Goal: Task Accomplishment & Management: Use online tool/utility

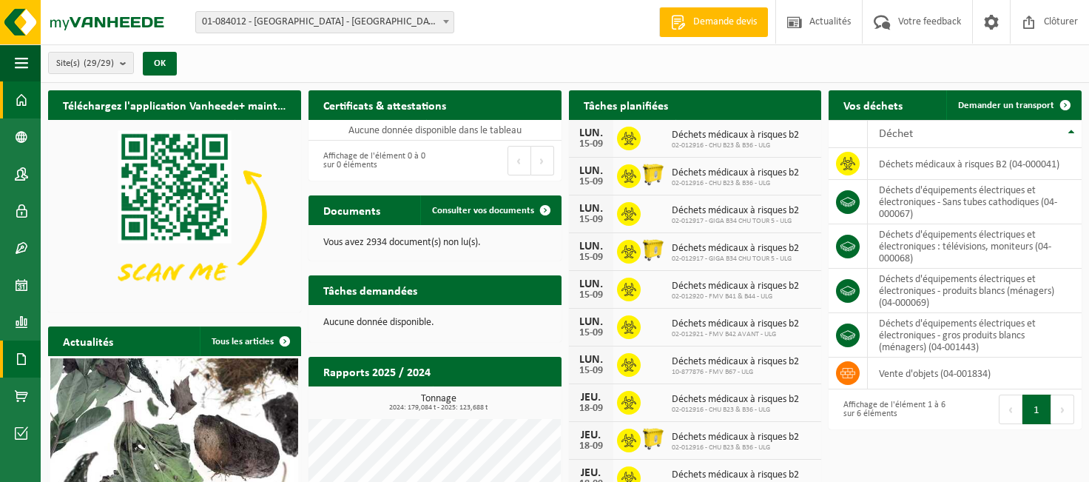
click at [26, 359] on span at bounding box center [21, 358] width 13 height 37
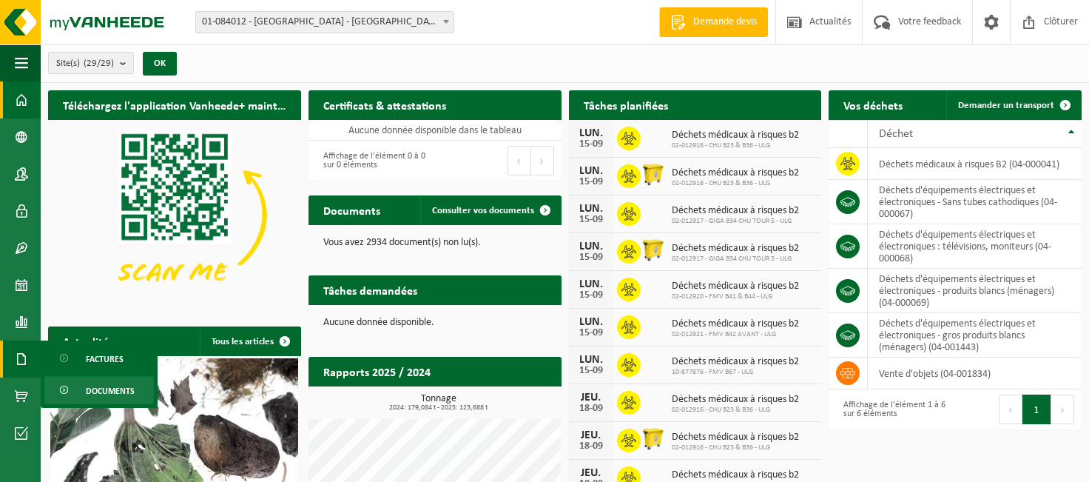
click at [116, 387] on span "Documents" at bounding box center [110, 391] width 49 height 28
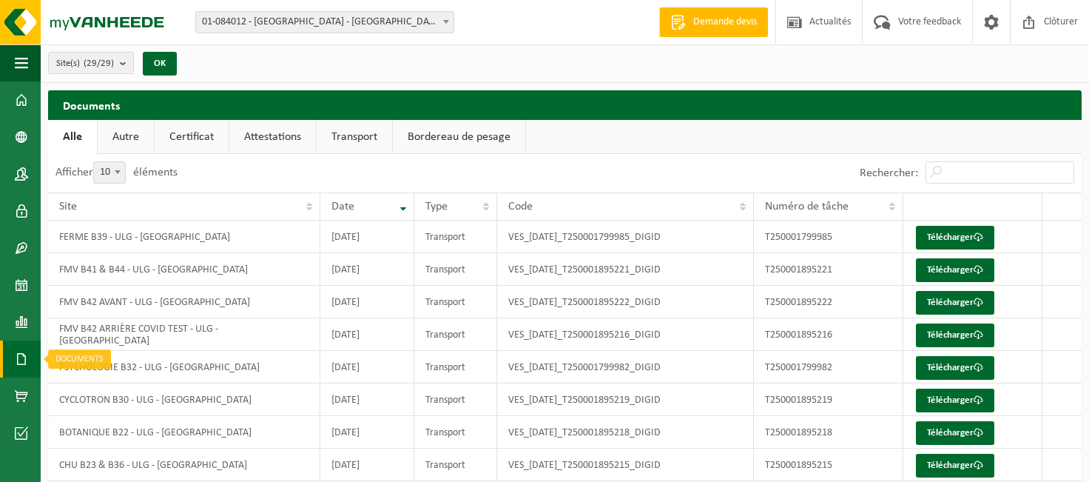
click at [21, 361] on span at bounding box center [21, 358] width 13 height 37
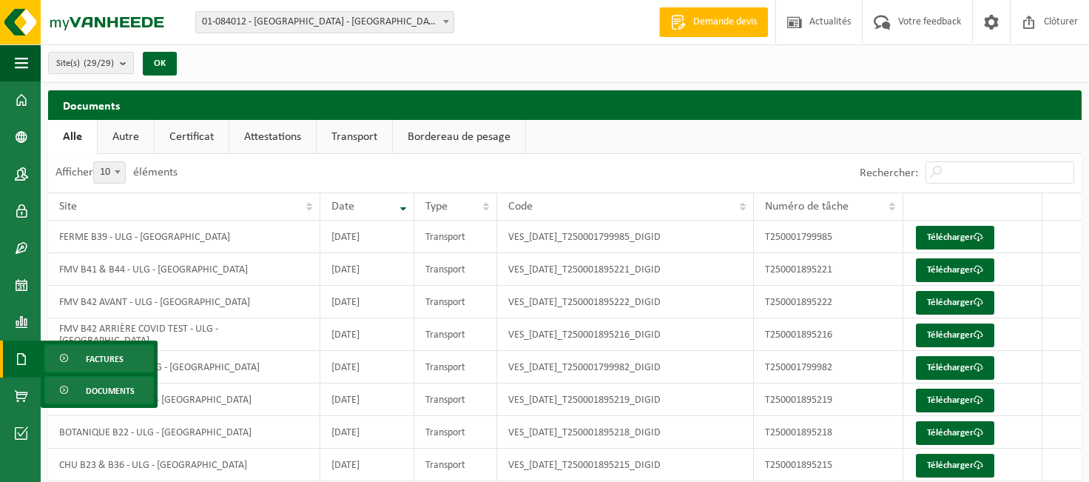
click at [103, 361] on span "Factures" at bounding box center [105, 359] width 38 height 28
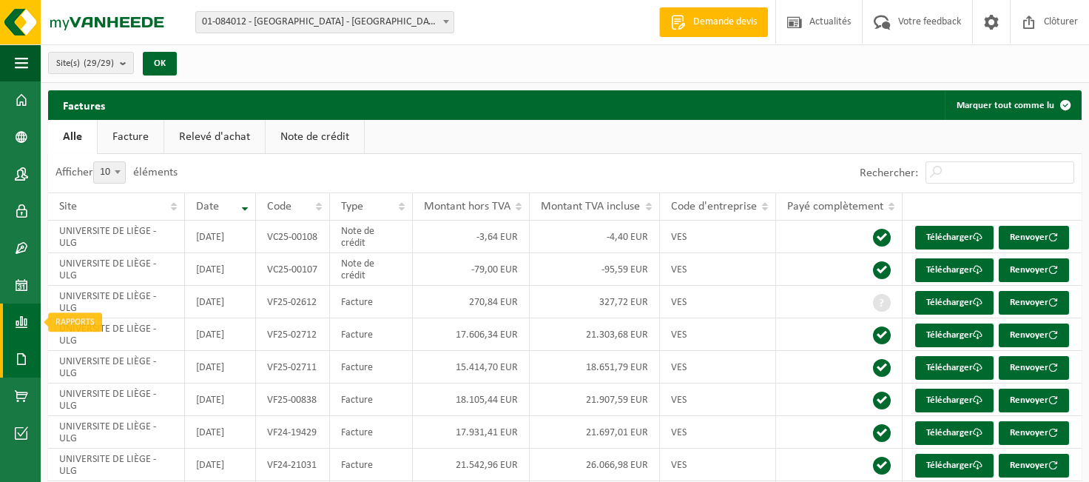
click at [14, 319] on link "Rapports" at bounding box center [20, 321] width 41 height 37
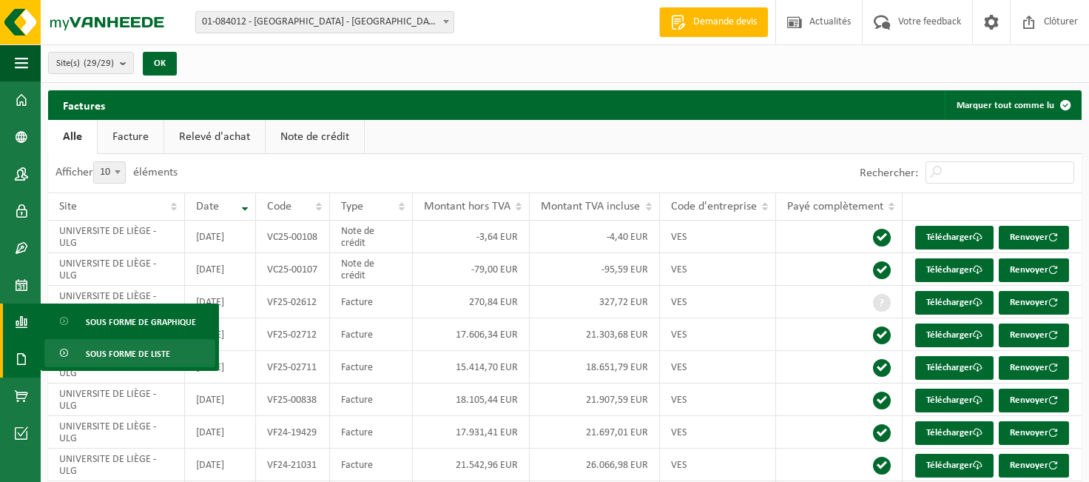
click at [125, 351] on span "Sous forme de liste" at bounding box center [128, 354] width 84 height 28
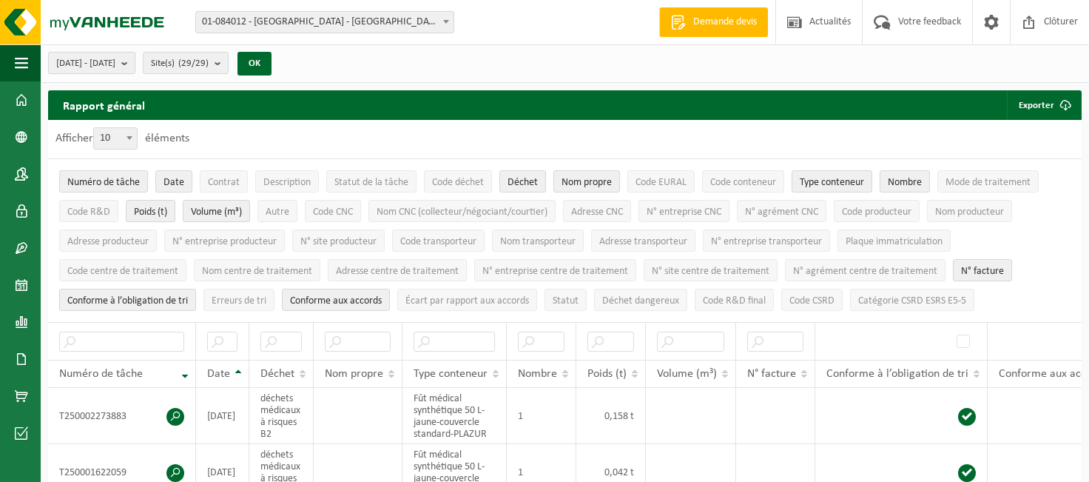
click at [135, 63] on b "submit" at bounding box center [127, 63] width 13 height 21
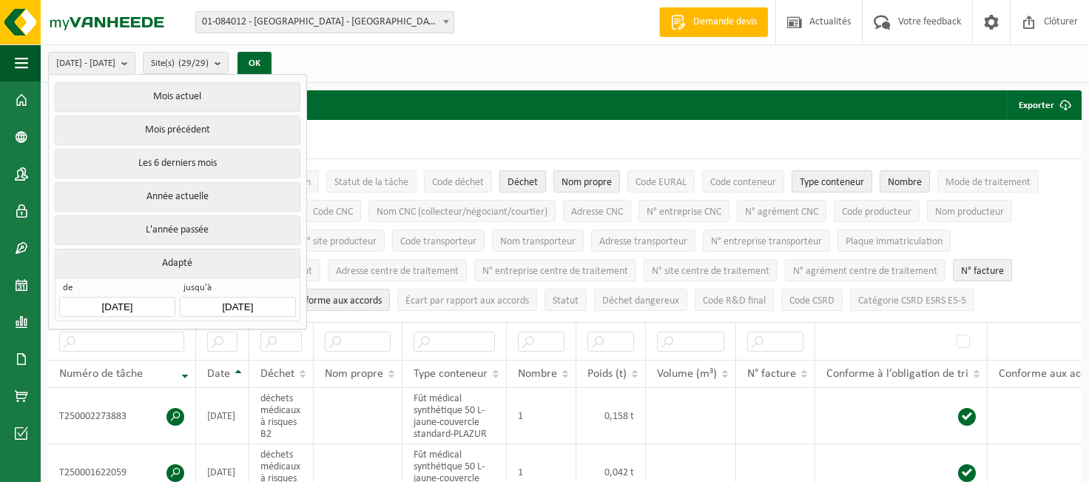
click at [142, 299] on input "2025-04-01" at bounding box center [116, 307] width 115 height 20
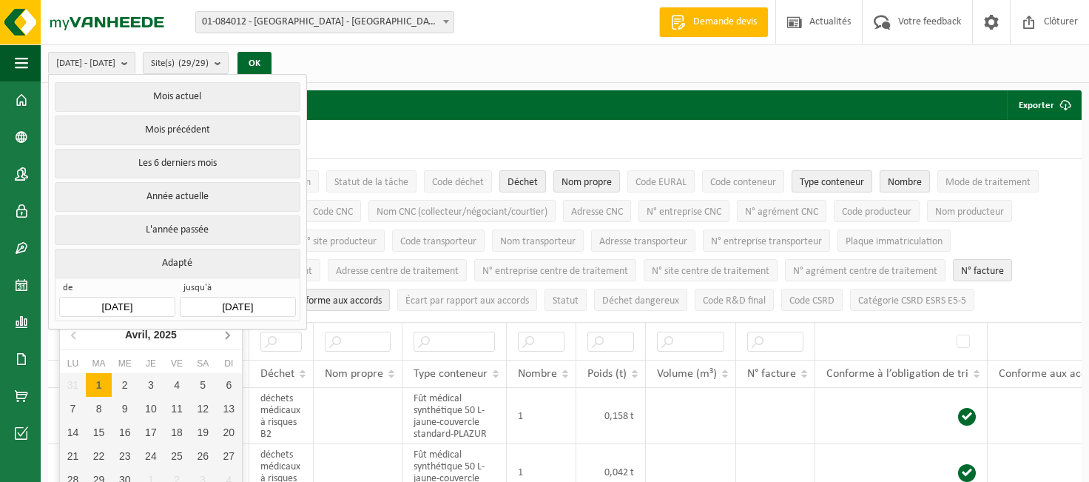
click at [232, 335] on icon at bounding box center [227, 335] width 24 height 24
click at [228, 335] on icon at bounding box center [228, 335] width 4 height 7
drag, startPoint x: 184, startPoint y: 383, endPoint x: 192, endPoint y: 367, distance: 17.5
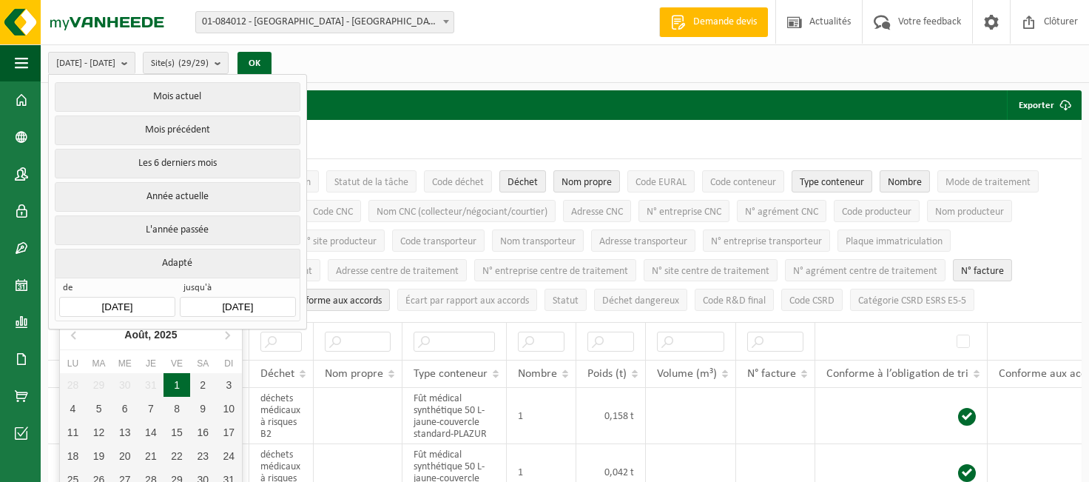
click at [183, 383] on div "1" at bounding box center [177, 385] width 26 height 24
type input "2025-08-01"
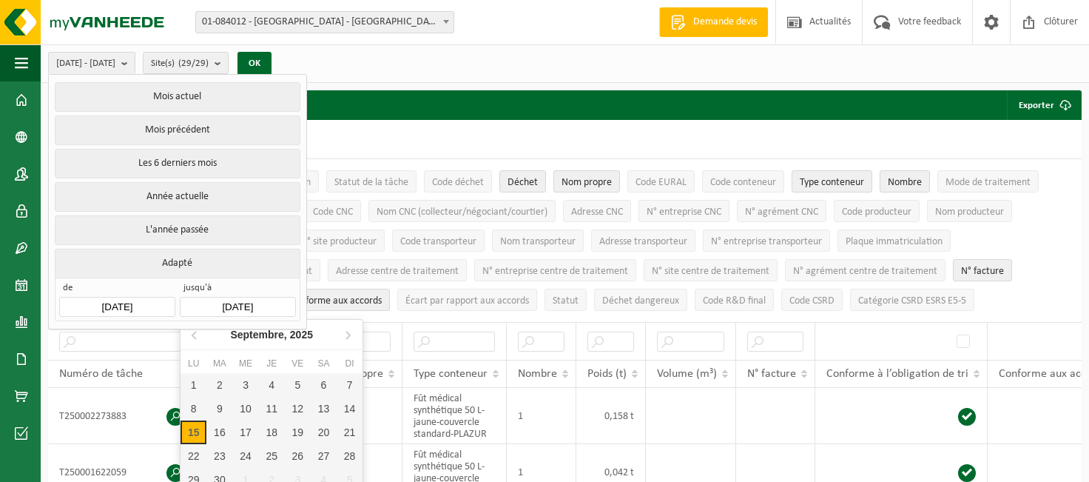
click at [274, 298] on input "2025-09-15" at bounding box center [237, 307] width 115 height 20
click at [195, 334] on icon at bounding box center [196, 335] width 24 height 24
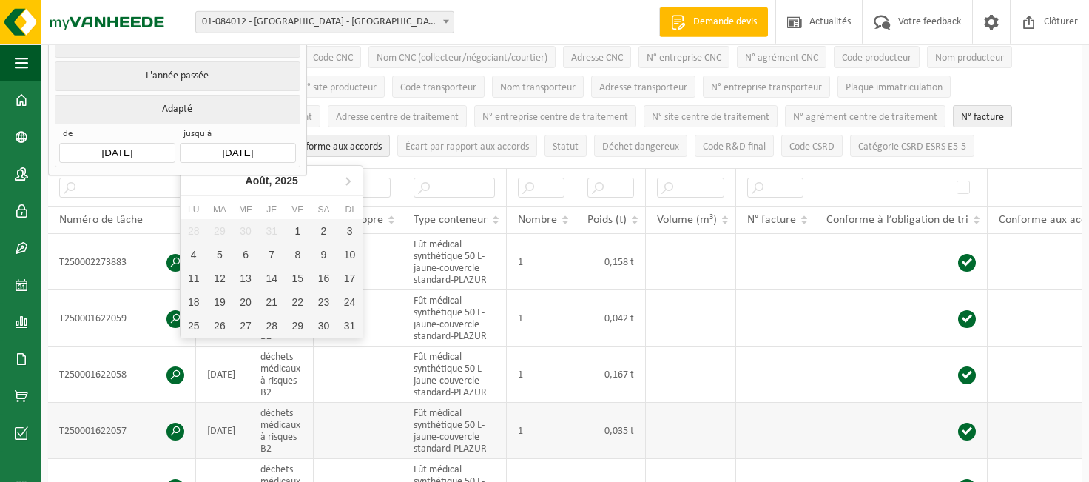
scroll to position [163, 0]
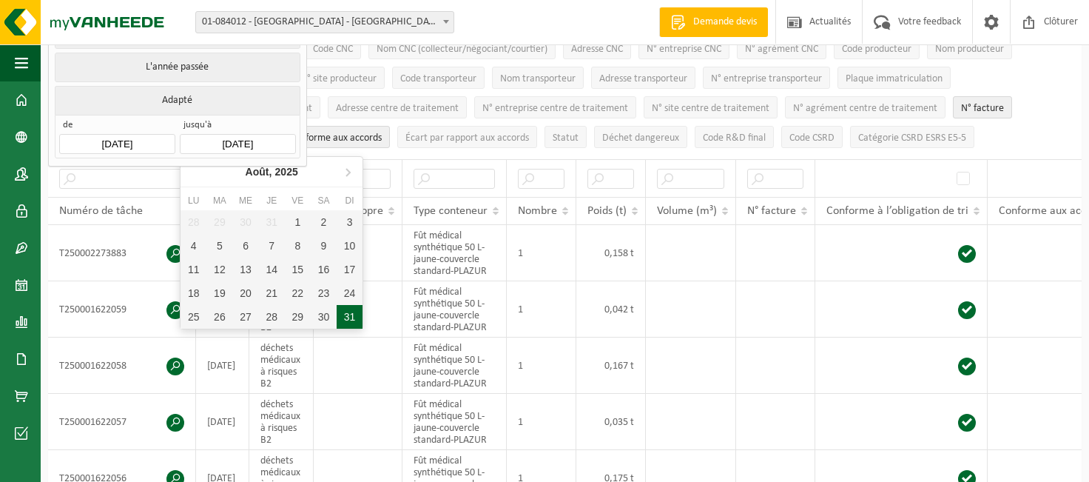
click at [352, 314] on div "31" at bounding box center [350, 317] width 26 height 24
type input "2025-08-31"
type input "2025-08-01"
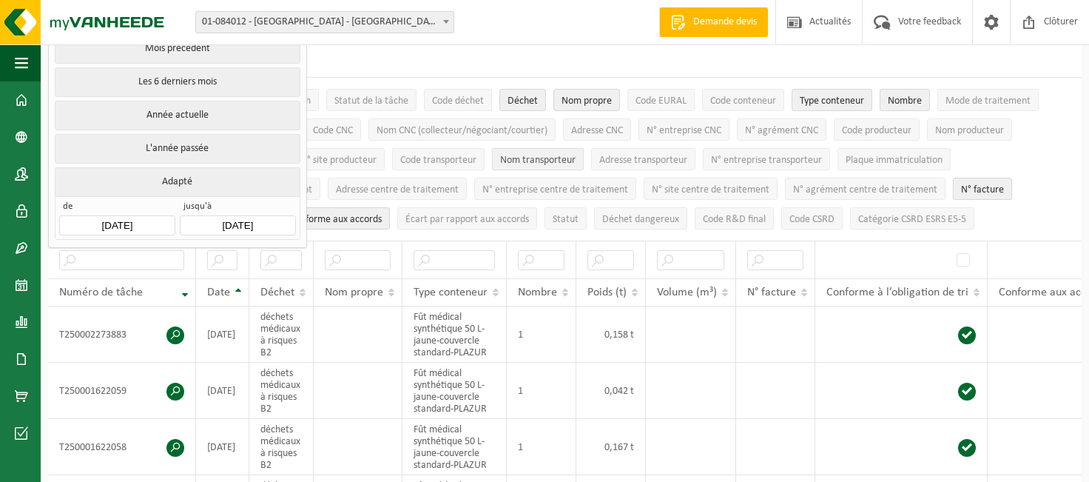
scroll to position [0, 0]
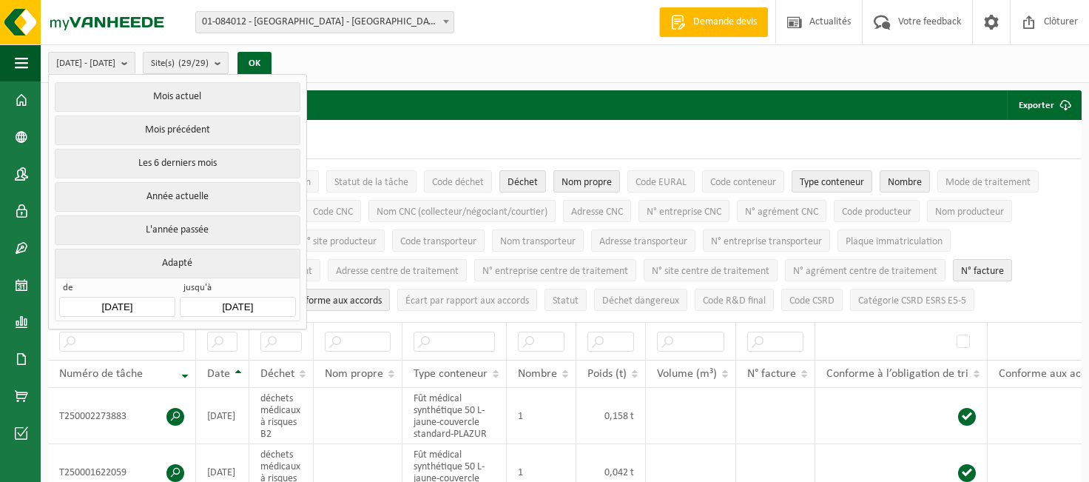
click at [229, 60] on button "Site(s) (29/29)" at bounding box center [186, 63] width 86 height 22
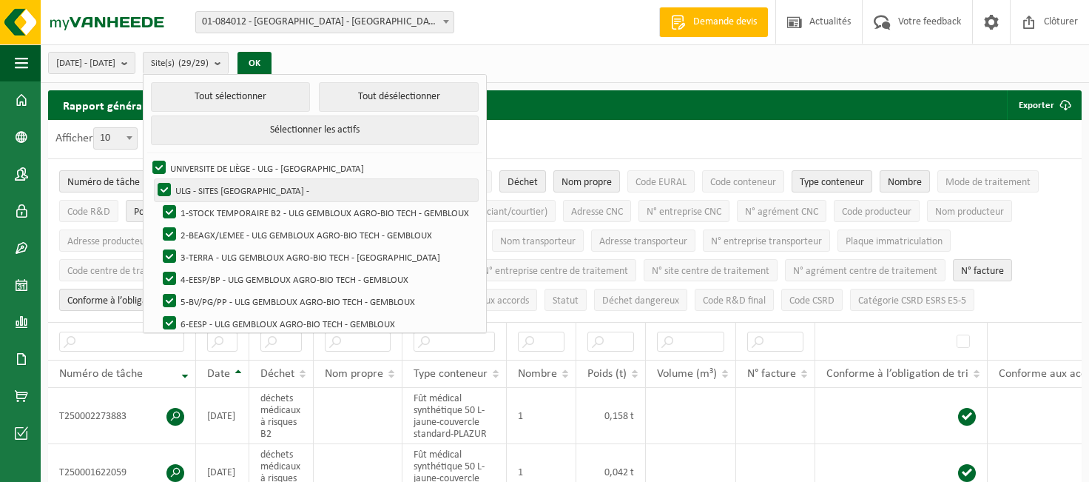
click at [201, 185] on label "ULG - SITES [GEOGRAPHIC_DATA] -" at bounding box center [316, 190] width 323 height 22
click at [152, 179] on input "ULG - SITES [GEOGRAPHIC_DATA] -" at bounding box center [152, 178] width 1 height 1
checkbox input "false"
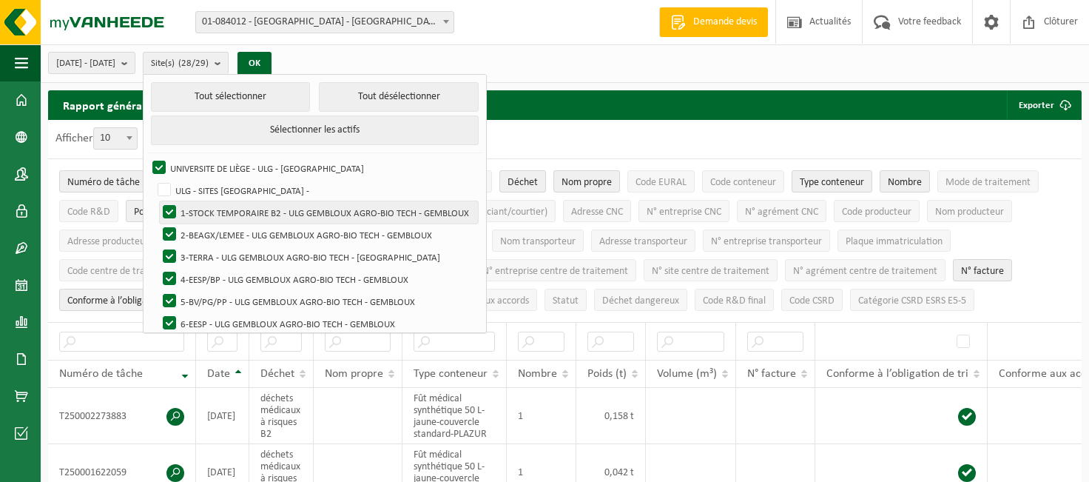
click at [207, 208] on label "1-STOCK TEMPORAIRE B2 - ULG GEMBLOUX AGRO-BIO TECH - GEMBLOUX" at bounding box center [319, 212] width 318 height 22
click at [158, 201] on input "1-STOCK TEMPORAIRE B2 - ULG GEMBLOUX AGRO-BIO TECH - GEMBLOUX" at bounding box center [157, 201] width 1 height 1
checkbox input "false"
click at [209, 231] on label "2-BEAGX/LEMEE - ULG GEMBLOUX AGRO-BIO TECH - GEMBLOUX" at bounding box center [319, 235] width 318 height 22
click at [158, 224] on input "2-BEAGX/LEMEE - ULG GEMBLOUX AGRO-BIO TECH - GEMBLOUX" at bounding box center [157, 223] width 1 height 1
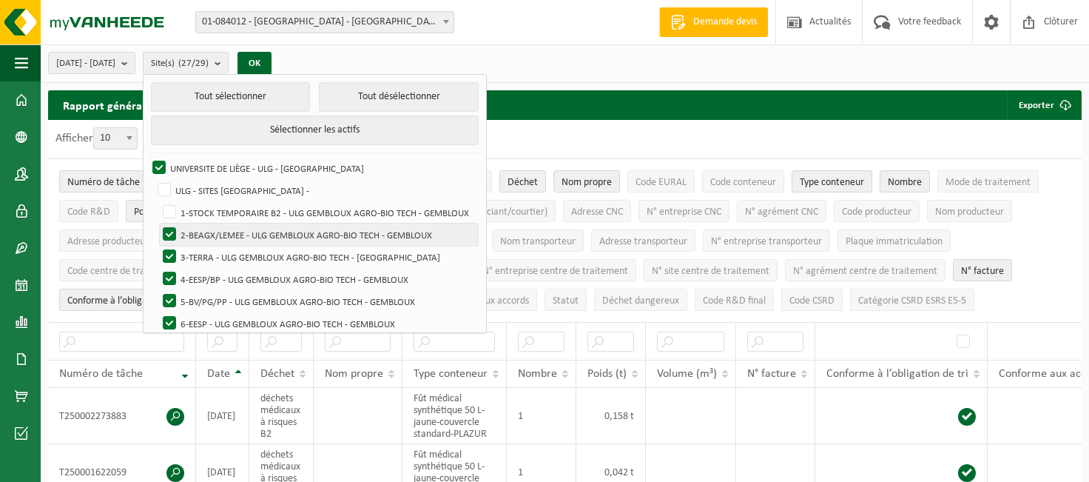
checkbox input "false"
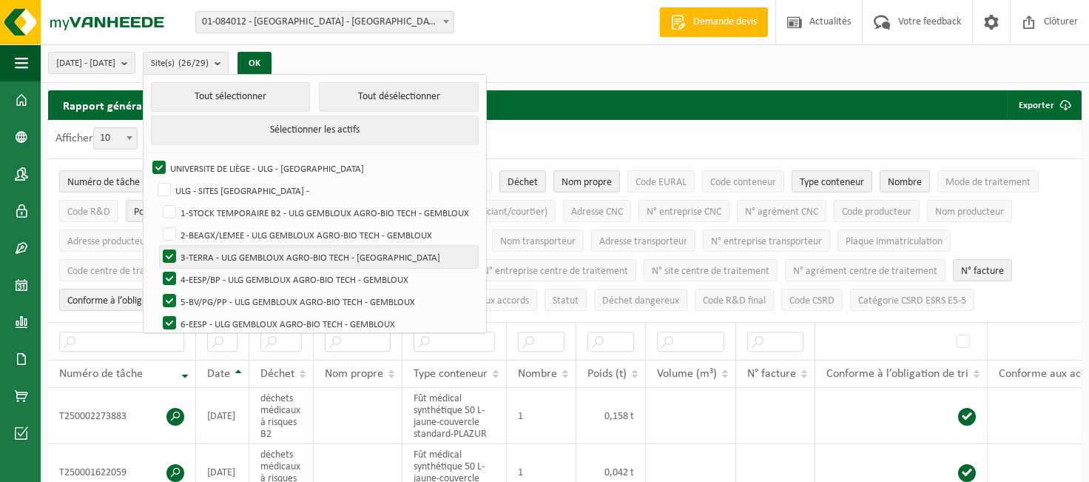
click at [209, 249] on label "3-TERRA - ULG GEMBLOUX AGRO-BIO TECH - [GEOGRAPHIC_DATA]" at bounding box center [319, 257] width 318 height 22
click at [158, 246] on input "3-TERRA - ULG GEMBLOUX AGRO-BIO TECH - [GEOGRAPHIC_DATA]" at bounding box center [157, 245] width 1 height 1
checkbox input "false"
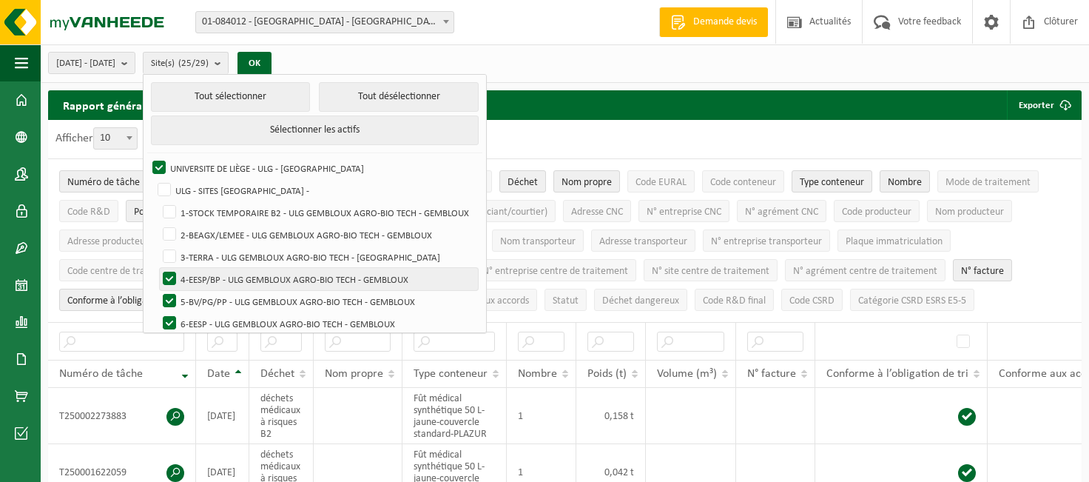
click at [208, 274] on label "4-EESP/BP - ULG GEMBLOUX AGRO-BIO TECH - GEMBLOUX" at bounding box center [319, 279] width 318 height 22
click at [158, 268] on input "4-EESP/BP - ULG GEMBLOUX AGRO-BIO TECH - GEMBLOUX" at bounding box center [157, 267] width 1 height 1
checkbox input "false"
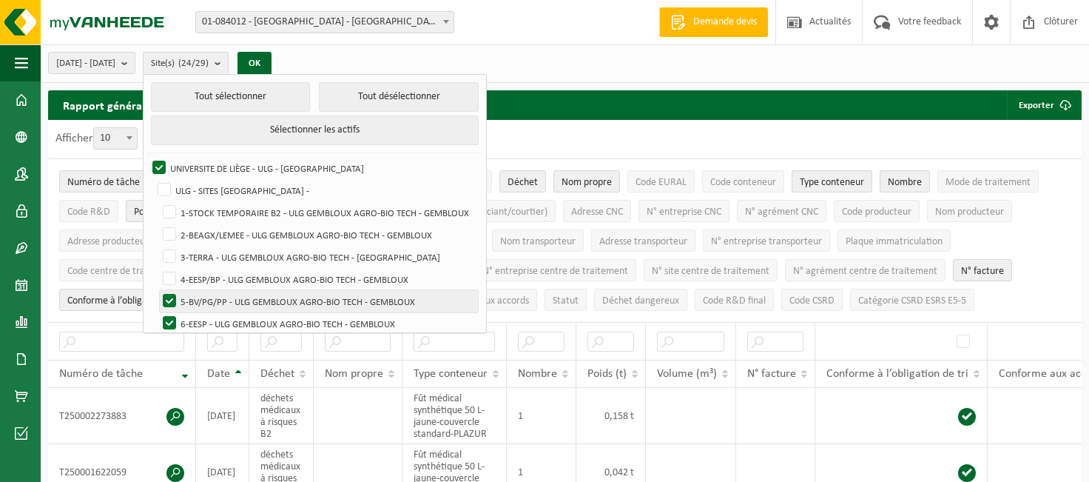
click at [206, 298] on label "5-BV/PG/PP - ULG GEMBLOUX AGRO-BIO TECH - GEMBLOUX" at bounding box center [319, 301] width 318 height 22
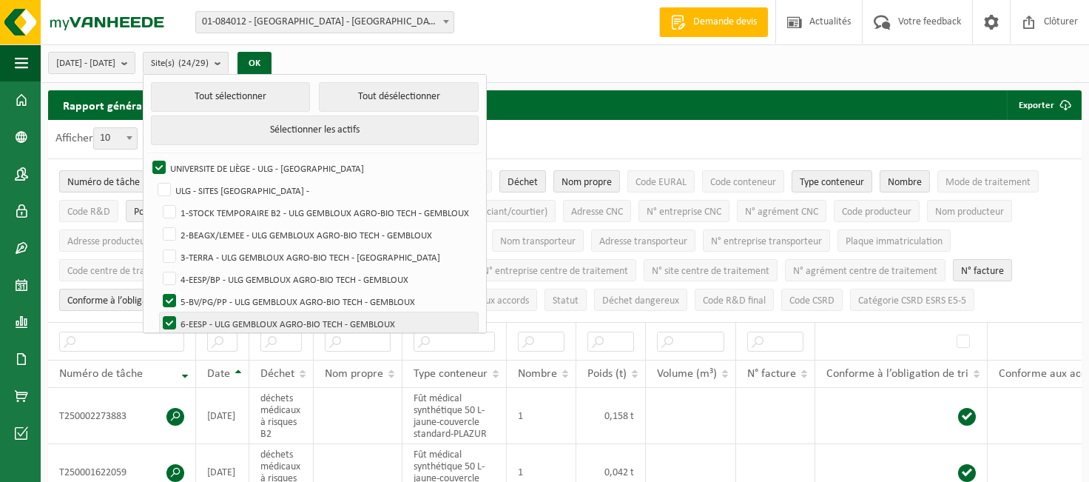
click at [206, 317] on label "6-EESP - ULG GEMBLOUX AGRO-BIO TECH - GEMBLOUX" at bounding box center [319, 323] width 318 height 22
click at [158, 312] on input "6-EESP - ULG GEMBLOUX AGRO-BIO TECH - GEMBLOUX" at bounding box center [157, 312] width 1 height 1
checkbox input "false"
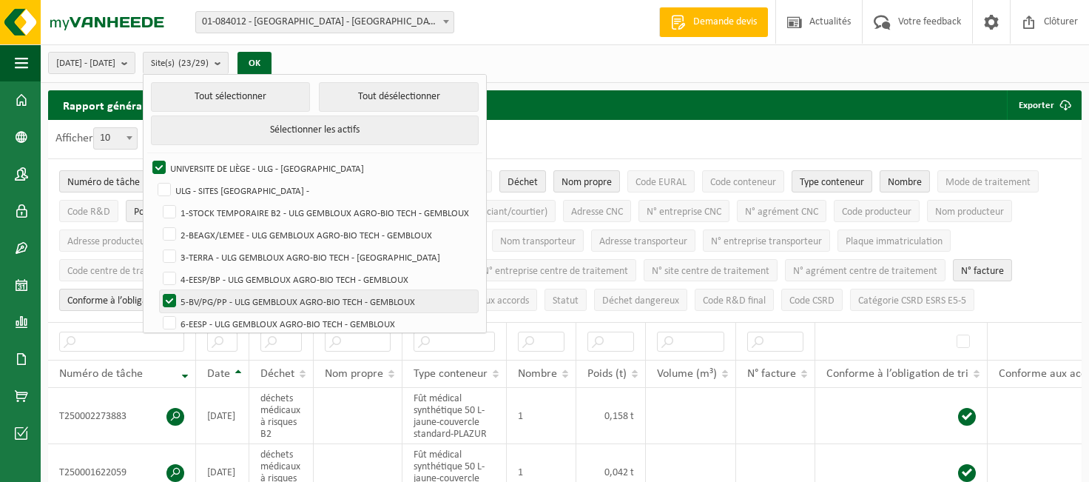
click at [206, 295] on label "5-BV/PG/PP - ULG GEMBLOUX AGRO-BIO TECH - GEMBLOUX" at bounding box center [319, 301] width 318 height 22
click at [158, 290] on input "5-BV/PG/PP - ULG GEMBLOUX AGRO-BIO TECH - GEMBLOUX" at bounding box center [157, 289] width 1 height 1
checkbox input "false"
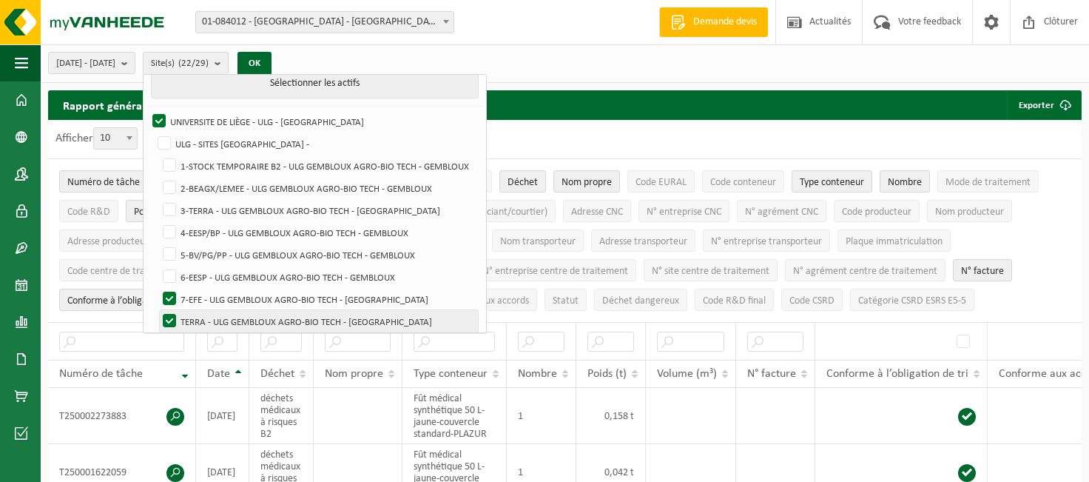
scroll to position [72, 0]
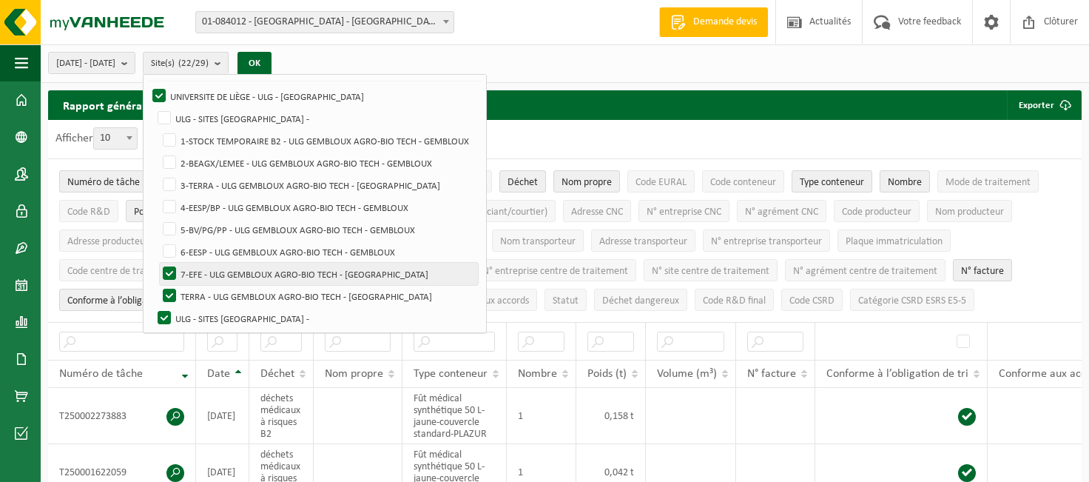
drag, startPoint x: 210, startPoint y: 269, endPoint x: 208, endPoint y: 286, distance: 17.2
click at [208, 272] on label "7-EFE - ULG GEMBLOUX AGRO-BIO TECH - [GEOGRAPHIC_DATA]" at bounding box center [319, 274] width 318 height 22
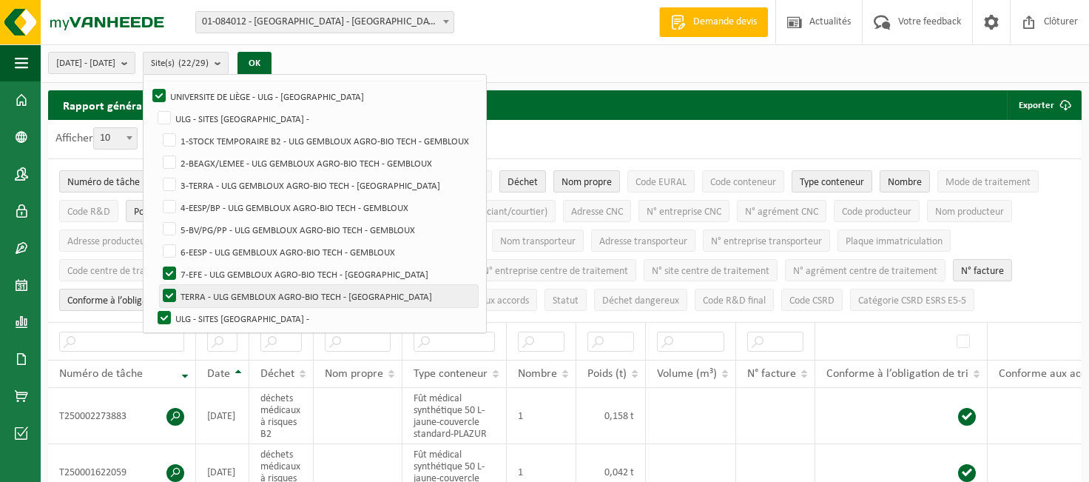
click at [206, 288] on label "TERRA - ULG GEMBLOUX AGRO-BIO TECH - [GEOGRAPHIC_DATA]" at bounding box center [319, 296] width 318 height 22
click at [158, 285] on input "TERRA - ULG GEMBLOUX AGRO-BIO TECH - [GEOGRAPHIC_DATA]" at bounding box center [157, 284] width 1 height 1
checkbox input "false"
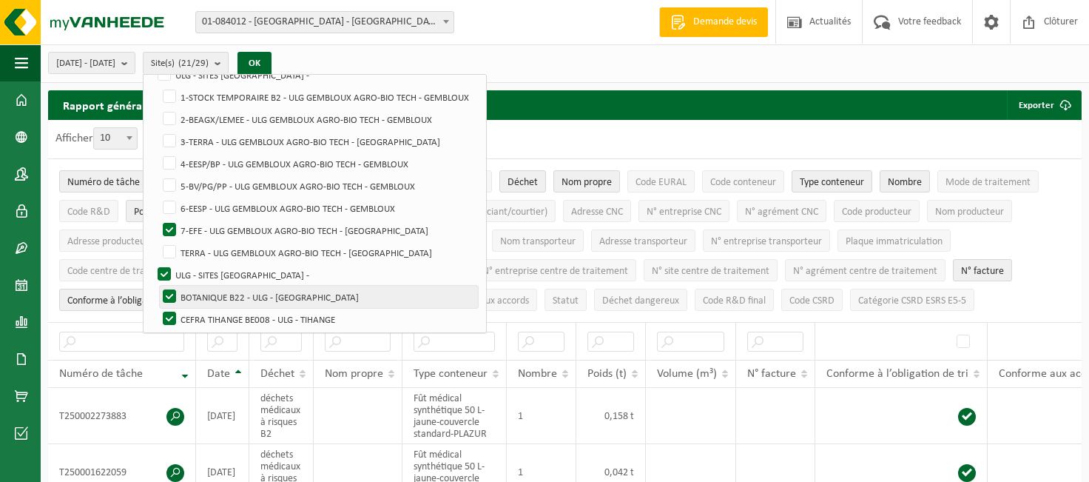
scroll to position [143, 0]
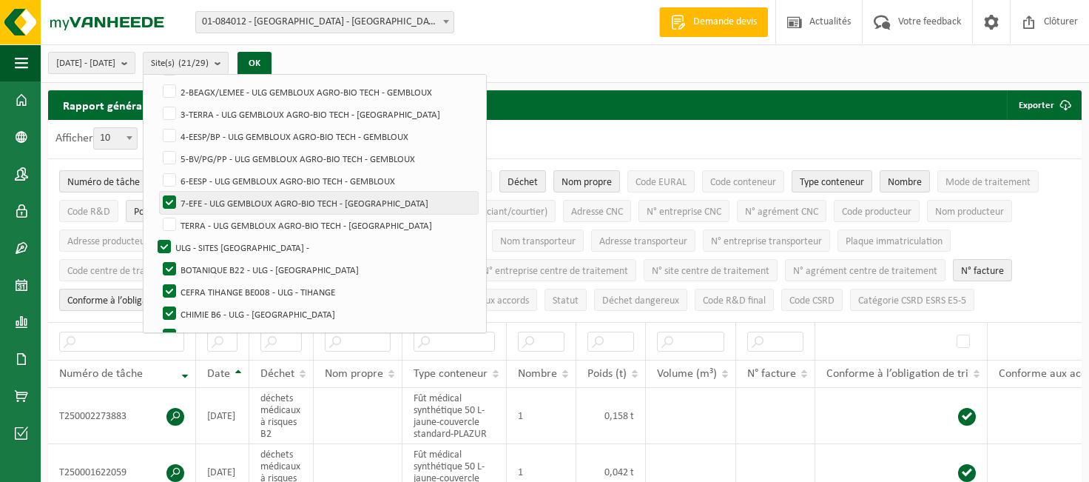
click at [209, 201] on label "7-EFE - ULG GEMBLOUX AGRO-BIO TECH - [GEOGRAPHIC_DATA]" at bounding box center [319, 203] width 318 height 22
click at [158, 192] on input "7-EFE - ULG GEMBLOUX AGRO-BIO TECH - [GEOGRAPHIC_DATA]" at bounding box center [157, 191] width 1 height 1
checkbox input "false"
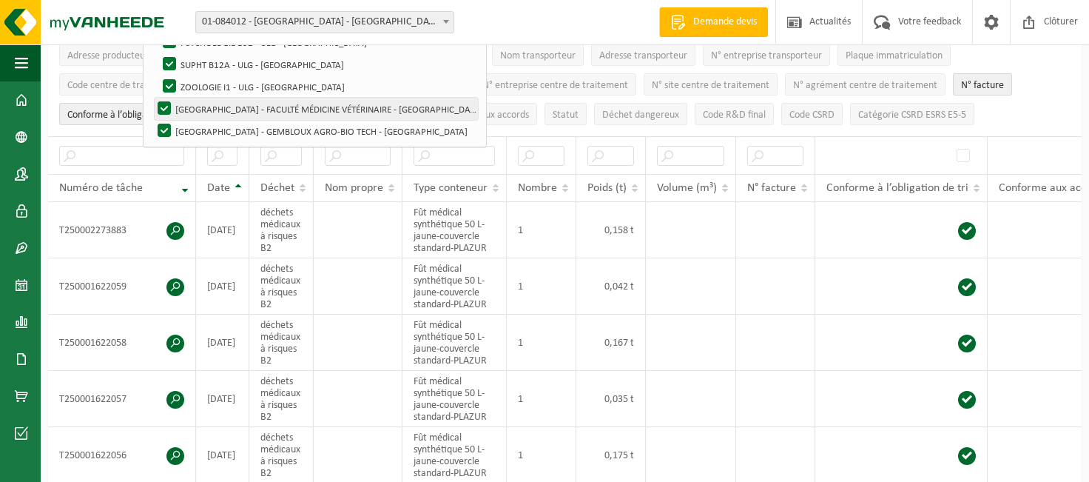
scroll to position [163, 0]
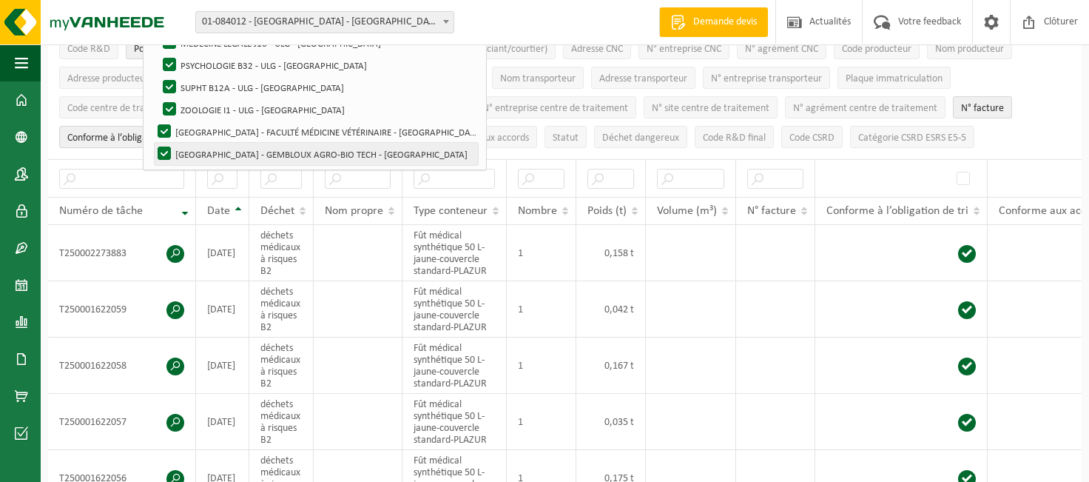
click at [201, 152] on label "[GEOGRAPHIC_DATA] - GEMBLOUX AGRO-BIO TECH - [GEOGRAPHIC_DATA]" at bounding box center [316, 154] width 323 height 22
click at [152, 143] on input "[GEOGRAPHIC_DATA] - GEMBLOUX AGRO-BIO TECH - [GEOGRAPHIC_DATA]" at bounding box center [152, 142] width 1 height 1
checkbox input "false"
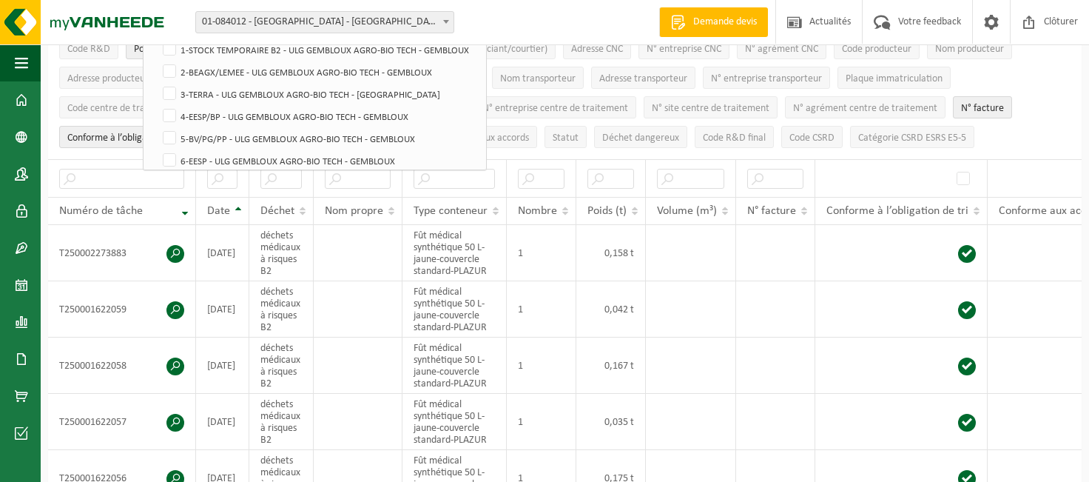
scroll to position [0, 0]
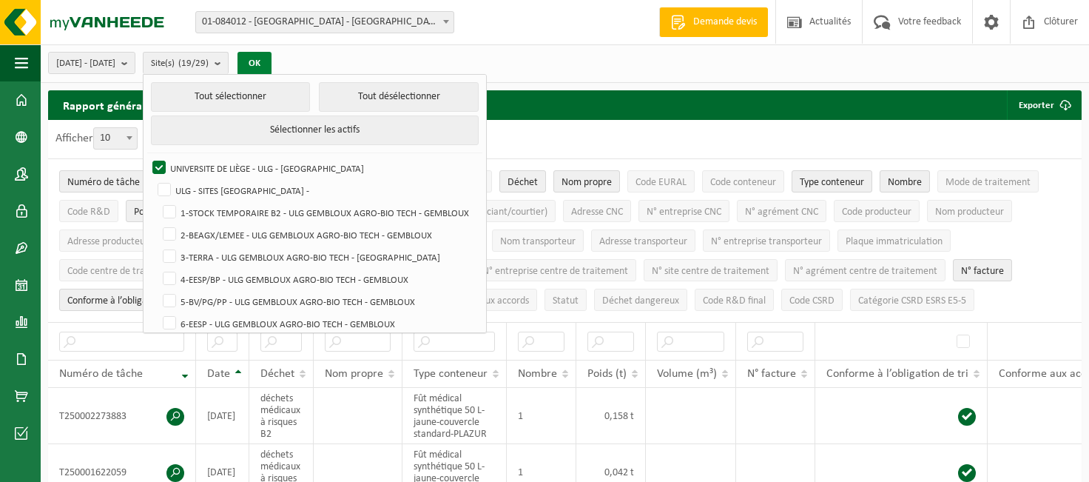
click at [272, 62] on button "OK" at bounding box center [255, 64] width 34 height 24
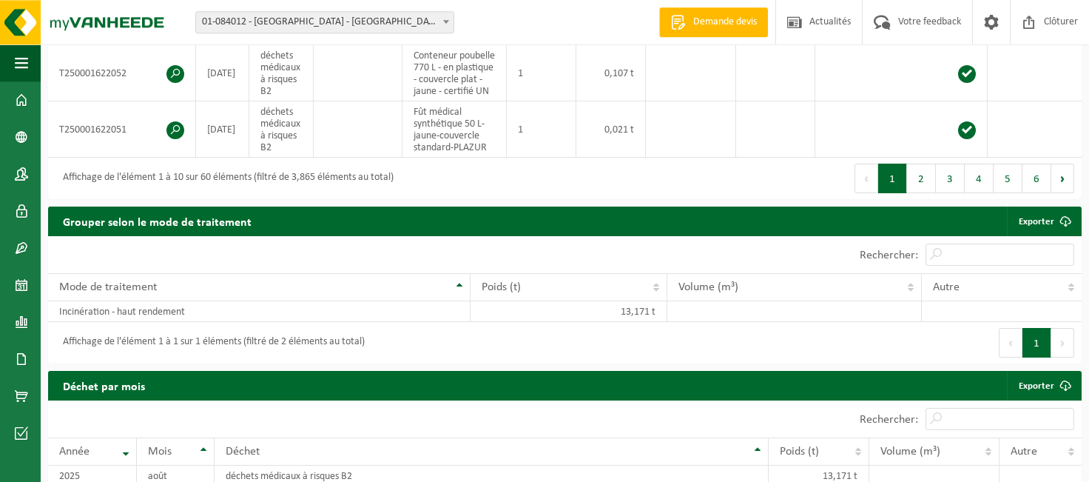
scroll to position [898, 0]
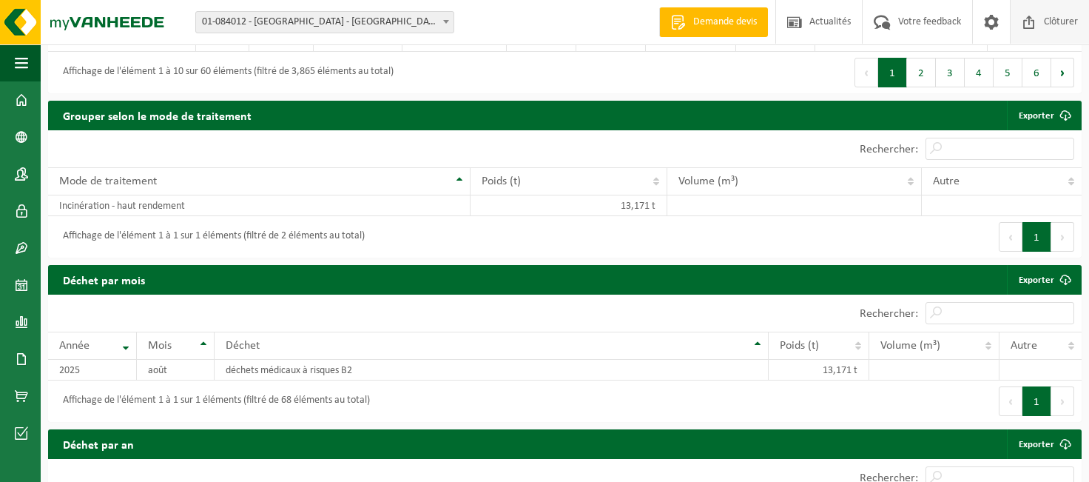
click at [1068, 26] on span "Clôturer" at bounding box center [1061, 22] width 41 height 44
